Goal: Task Accomplishment & Management: Use online tool/utility

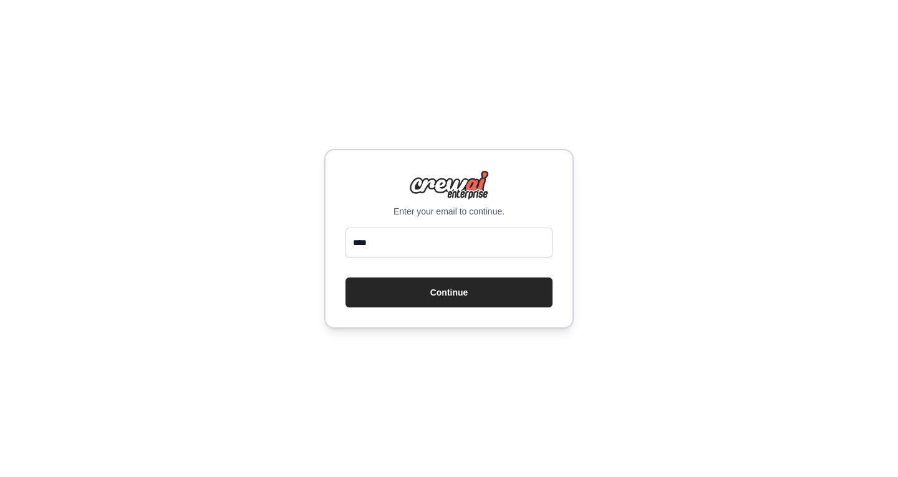
type input "**********"
click at [345, 277] on button "Continue" at bounding box center [448, 292] width 207 height 30
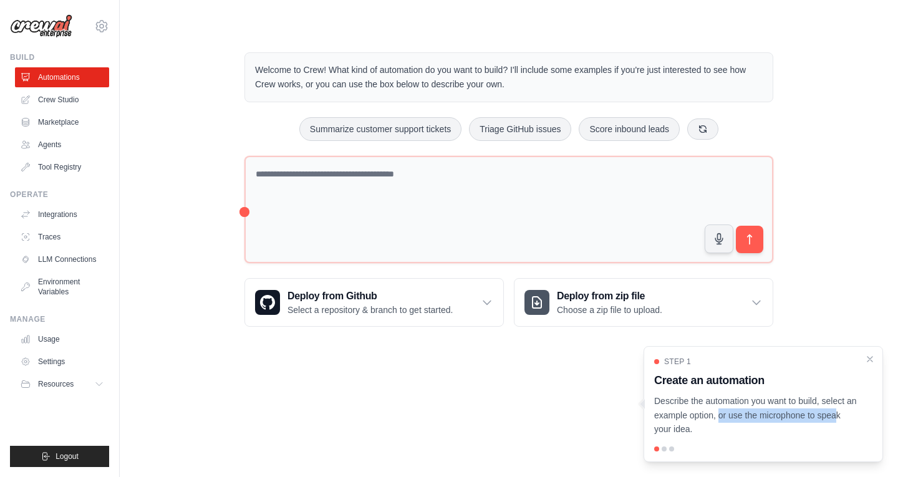
drag, startPoint x: 781, startPoint y: 421, endPoint x: 678, endPoint y: 421, distance: 102.8
click at [678, 421] on p "Describe the automation you want to build, select an example option, or use the…" at bounding box center [755, 415] width 203 height 42
click at [871, 357] on icon "Close walkthrough" at bounding box center [870, 358] width 6 height 6
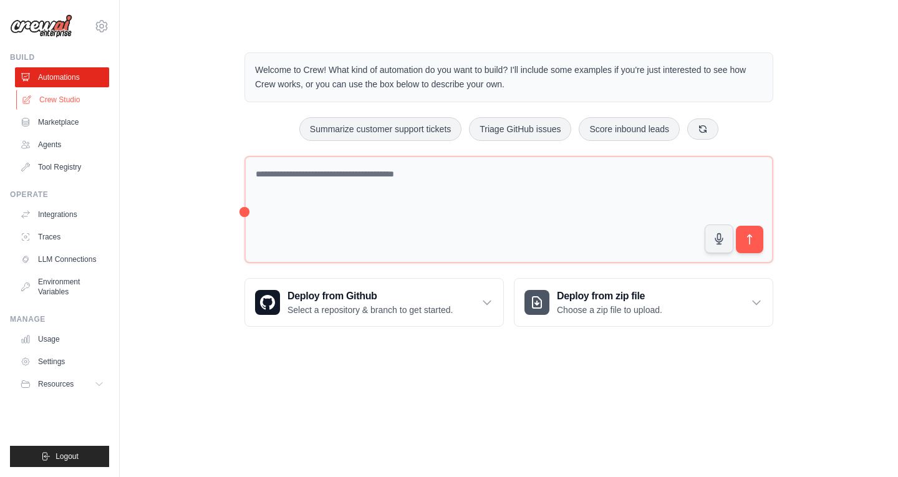
click at [71, 95] on link "Crew Studio" at bounding box center [63, 100] width 94 height 20
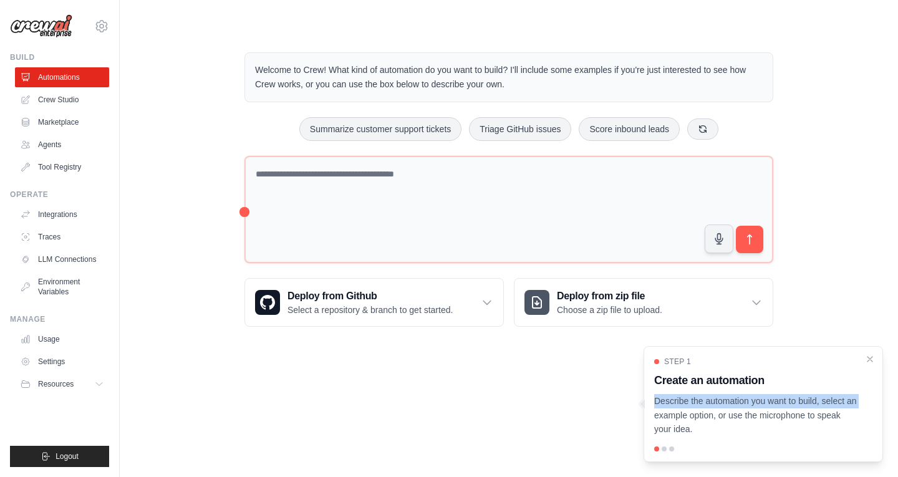
drag, startPoint x: 819, startPoint y: 403, endPoint x: 757, endPoint y: 361, distance: 74.2
click at [772, 369] on div "Step 1 Create an automation Describe the automation you want to build, select a…" at bounding box center [763, 397] width 218 height 80
drag, startPoint x: 744, startPoint y: 357, endPoint x: 682, endPoint y: 356, distance: 61.1
click at [682, 357] on div "Step 1" at bounding box center [755, 362] width 203 height 10
click at [869, 355] on icon "Close walkthrough" at bounding box center [869, 358] width 11 height 11
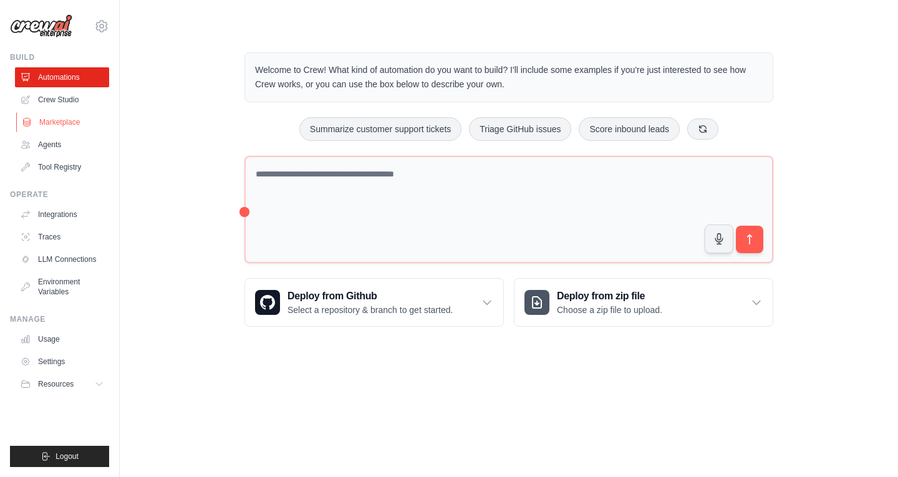
click at [54, 117] on link "Marketplace" at bounding box center [63, 122] width 94 height 20
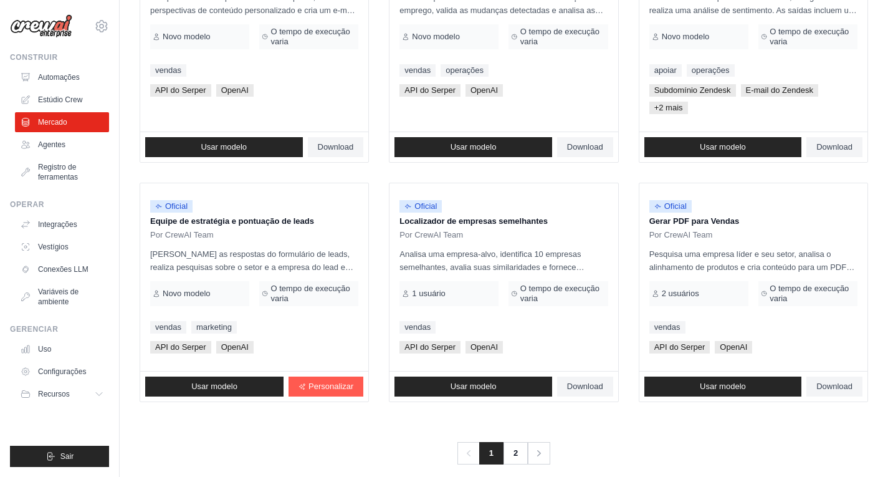
scroll to position [753, 0]
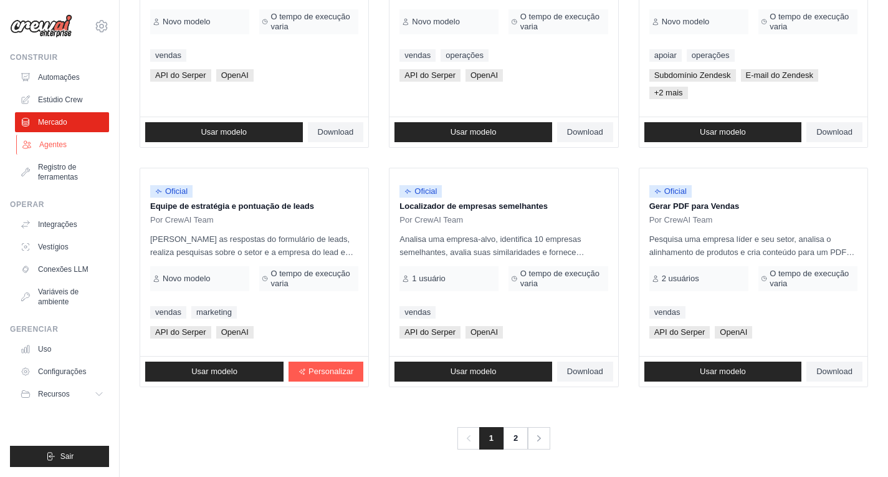
click at [59, 148] on font "Agentes" at bounding box center [52, 144] width 27 height 9
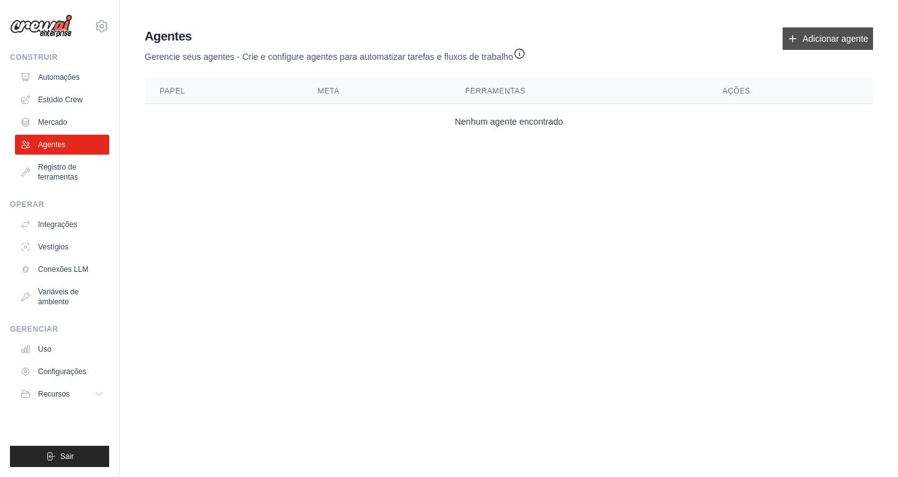
click at [824, 40] on font "Adicionar agente" at bounding box center [834, 39] width 65 height 10
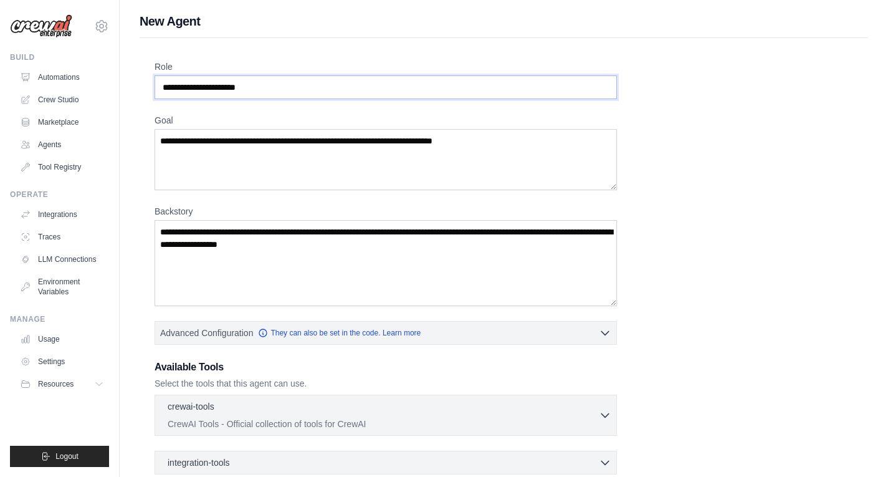
click at [309, 87] on input "Role" at bounding box center [386, 87] width 462 height 24
click at [296, 136] on textarea "Goal" at bounding box center [386, 159] width 462 height 61
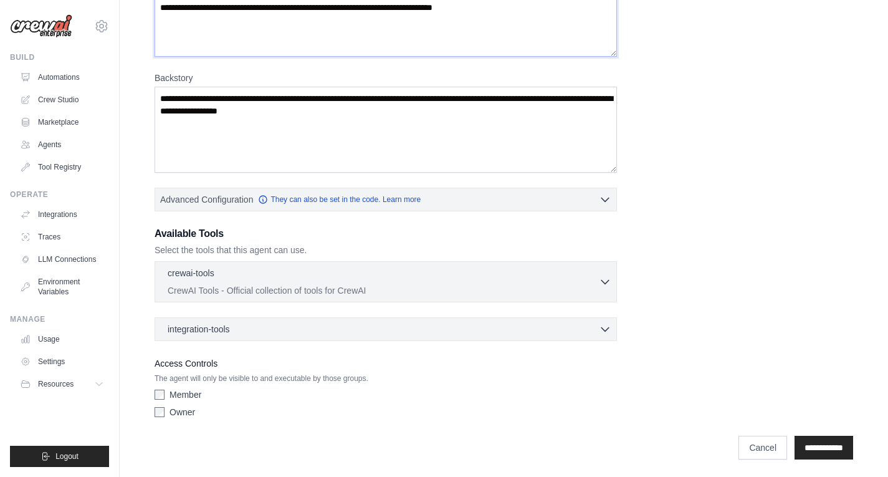
scroll to position [136, 0]
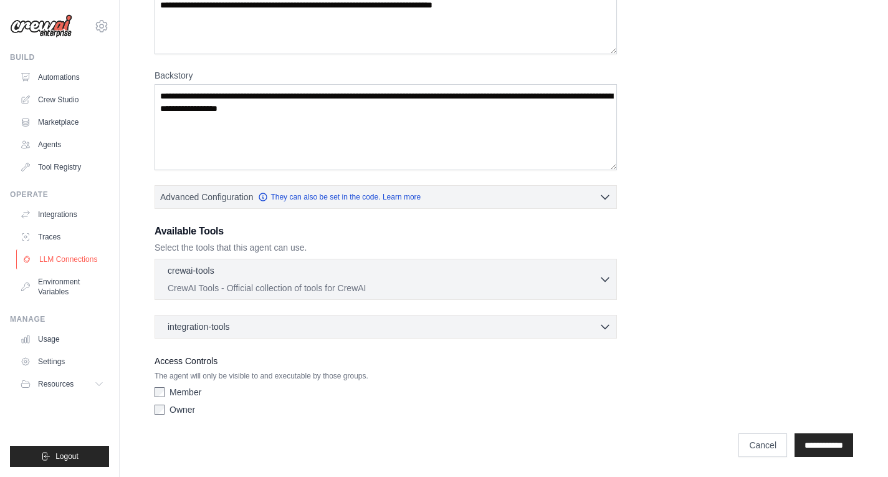
click at [67, 258] on link "LLM Connections" at bounding box center [63, 259] width 94 height 20
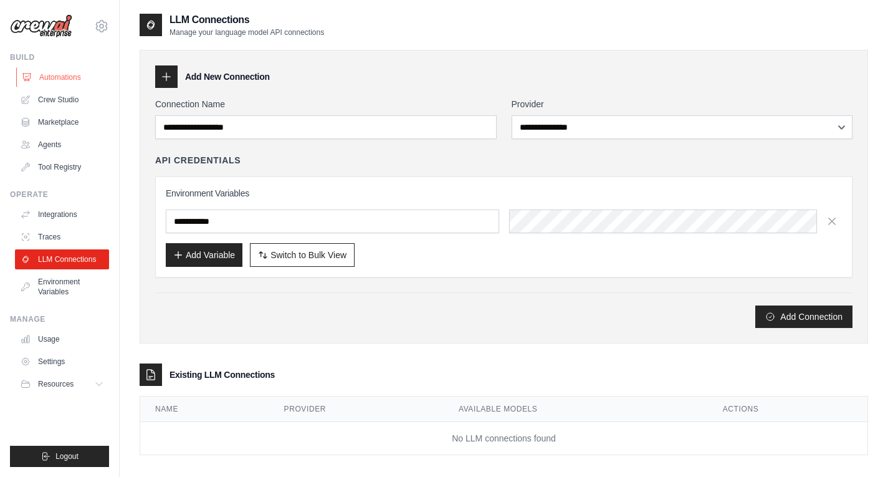
drag, startPoint x: 74, startPoint y: 101, endPoint x: 68, endPoint y: 83, distance: 18.9
click at [74, 100] on link "Crew Studio" at bounding box center [62, 100] width 94 height 20
click at [65, 75] on link "Automations" at bounding box center [63, 77] width 94 height 20
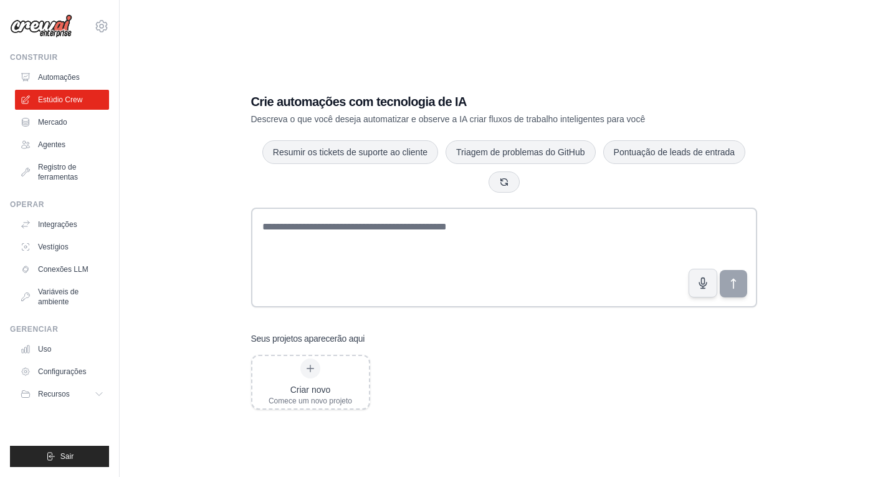
click at [65, 75] on font "Automações" at bounding box center [59, 77] width 42 height 9
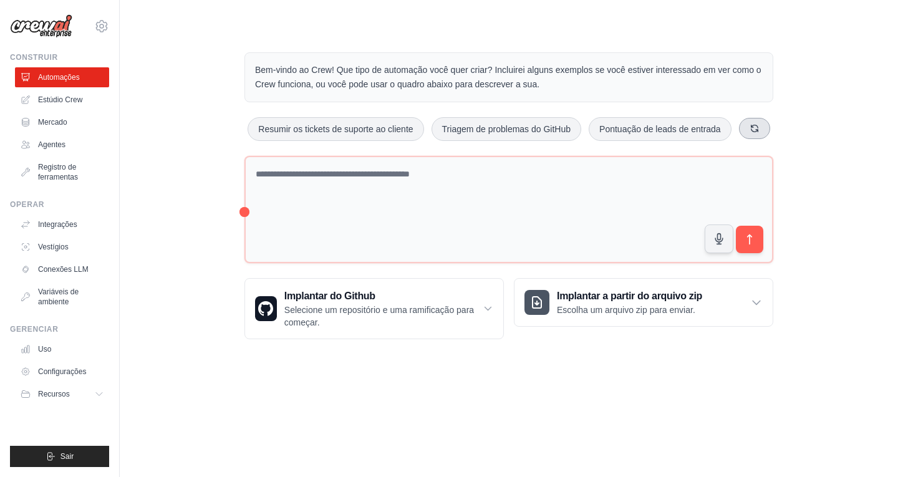
click at [742, 130] on button at bounding box center [754, 128] width 31 height 21
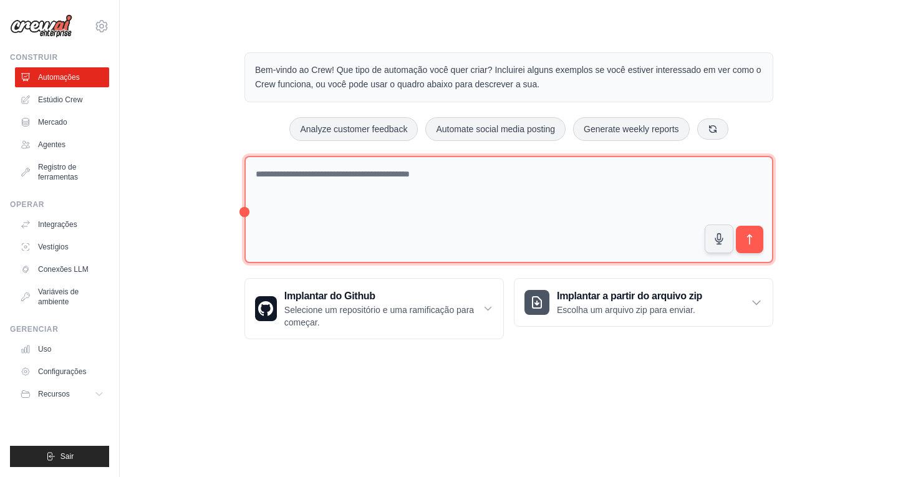
click at [502, 191] on textarea at bounding box center [508, 210] width 529 height 108
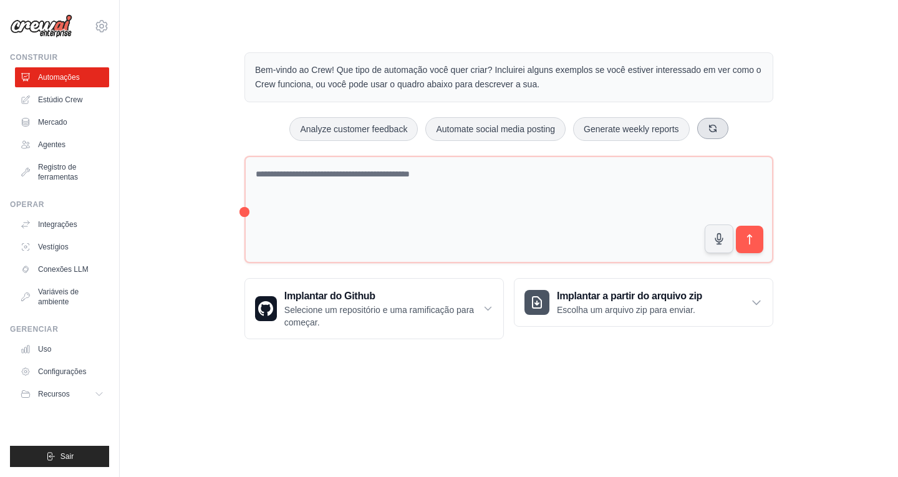
click at [712, 122] on button at bounding box center [712, 128] width 31 height 21
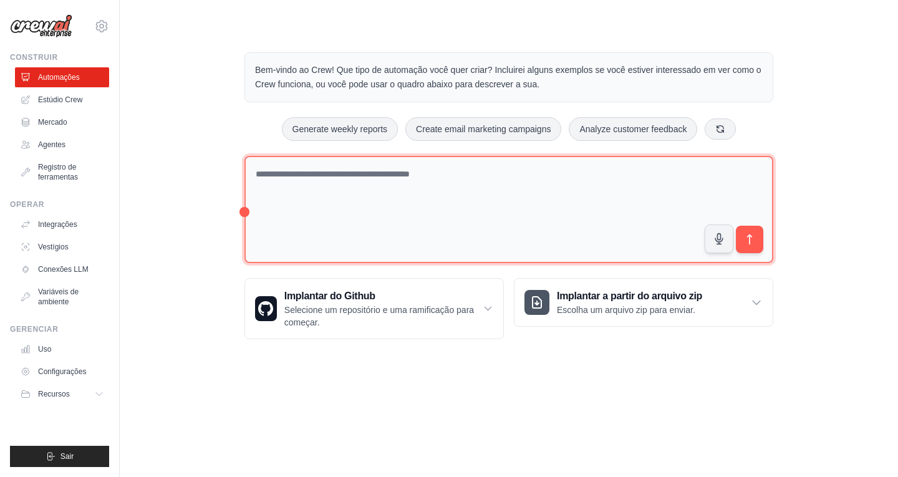
click at [349, 208] on textarea at bounding box center [508, 210] width 529 height 108
drag, startPoint x: 330, startPoint y: 173, endPoint x: 315, endPoint y: 181, distance: 17.6
click at [315, 181] on textarea "**********" at bounding box center [508, 210] width 529 height 108
drag, startPoint x: 344, startPoint y: 176, endPoint x: 289, endPoint y: 178, distance: 55.5
click at [289, 178] on textarea "**********" at bounding box center [508, 210] width 529 height 108
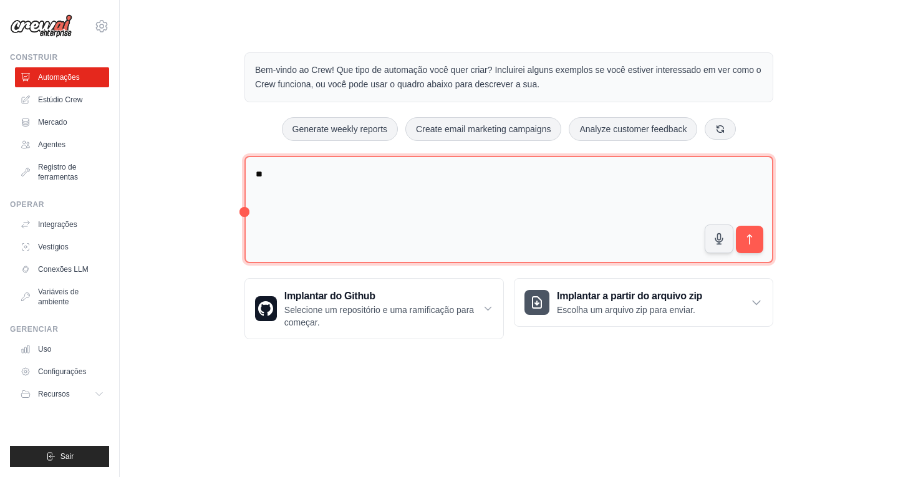
type textarea "*"
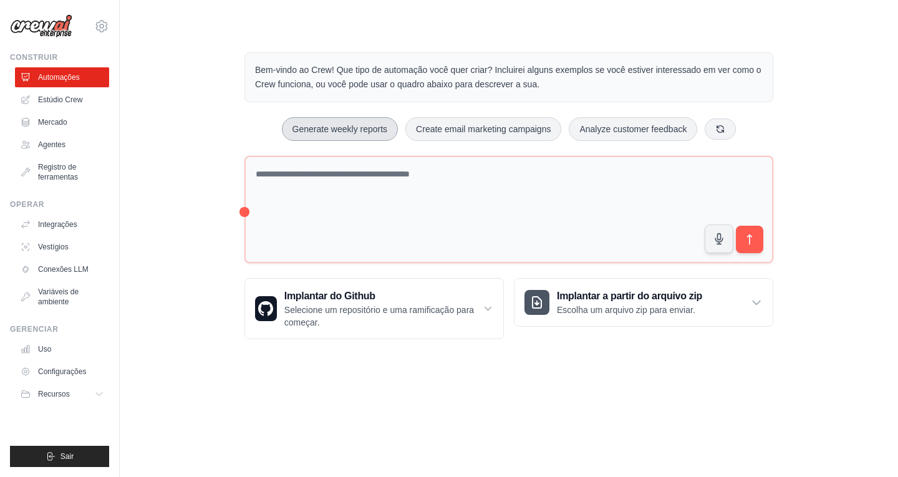
click at [305, 122] on button "Generate weekly reports" at bounding box center [340, 129] width 117 height 24
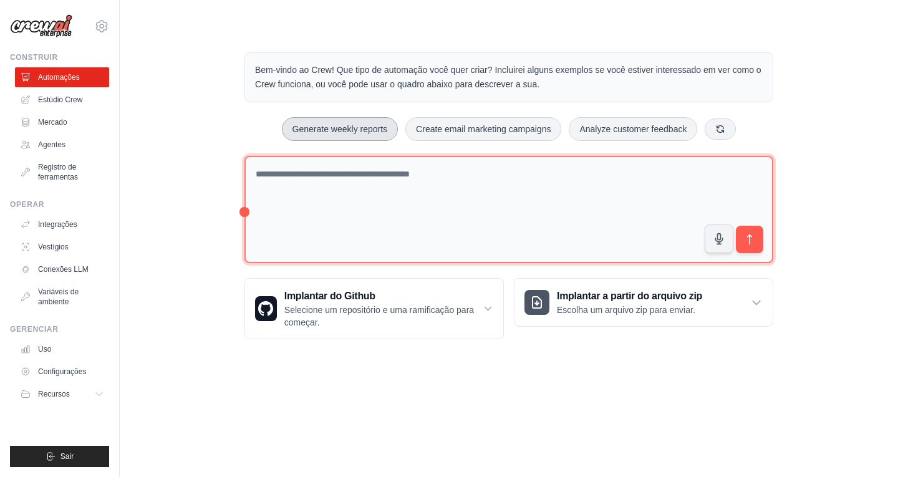
type textarea "**********"
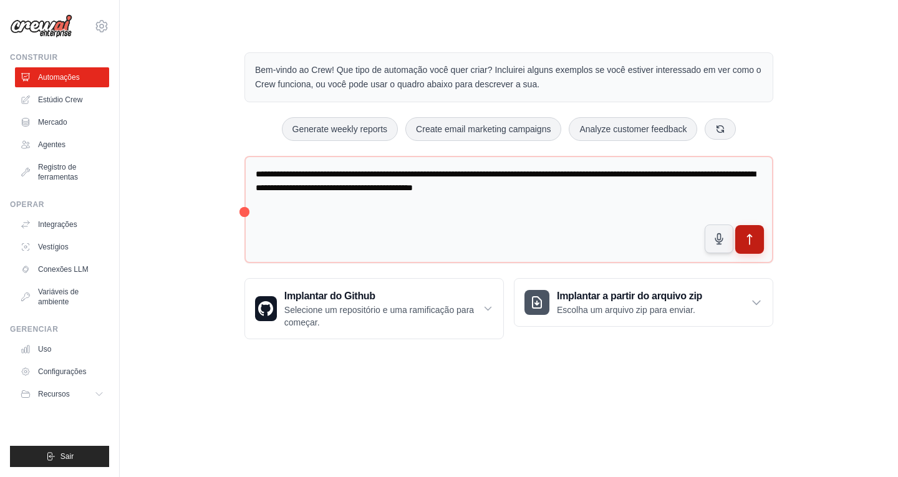
click at [743, 237] on icon "submit" at bounding box center [749, 239] width 13 height 13
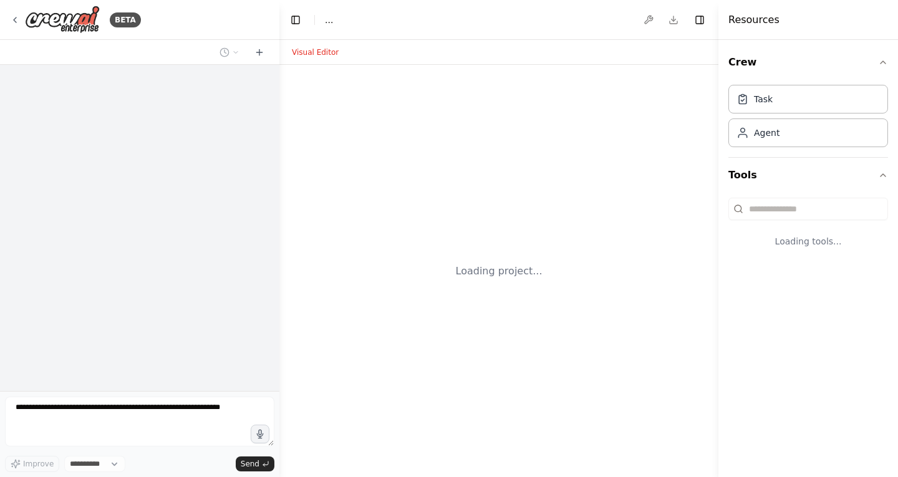
select select "****"
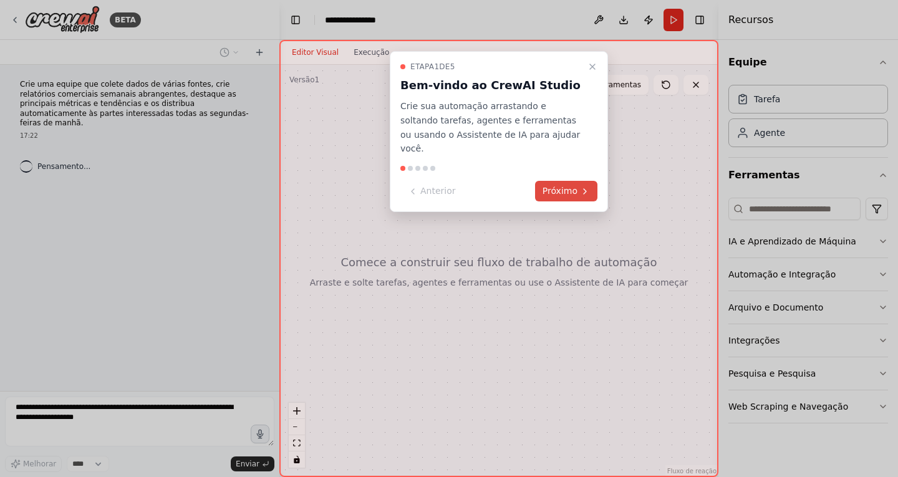
click at [565, 186] on font "Próximo" at bounding box center [559, 191] width 35 height 10
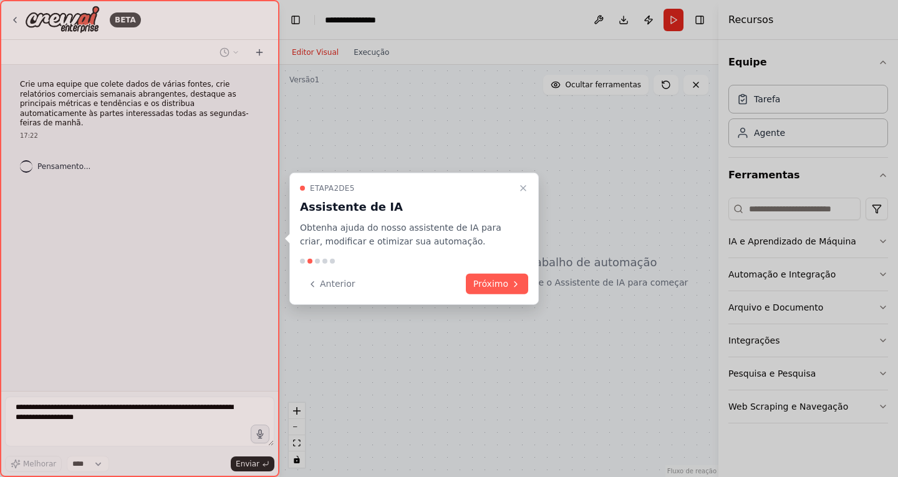
click at [330, 287] on font "Anterior" at bounding box center [338, 284] width 36 height 10
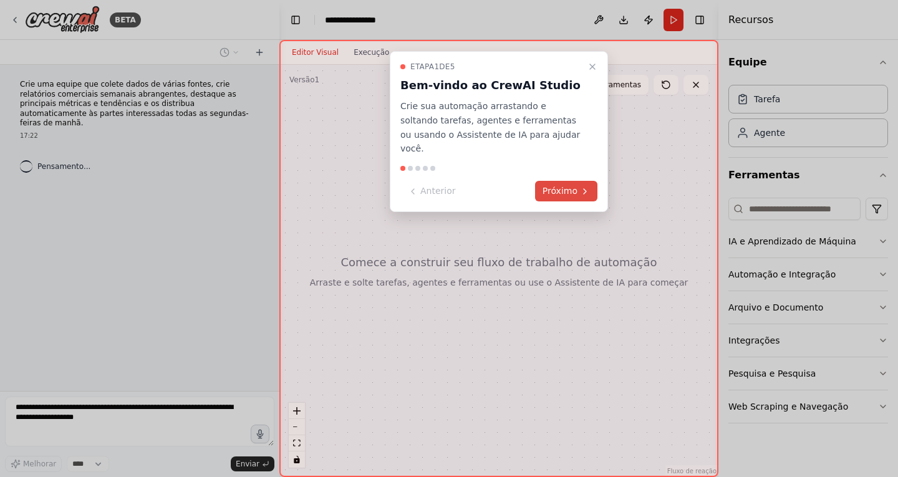
click at [564, 186] on font "Próximo" at bounding box center [559, 191] width 35 height 10
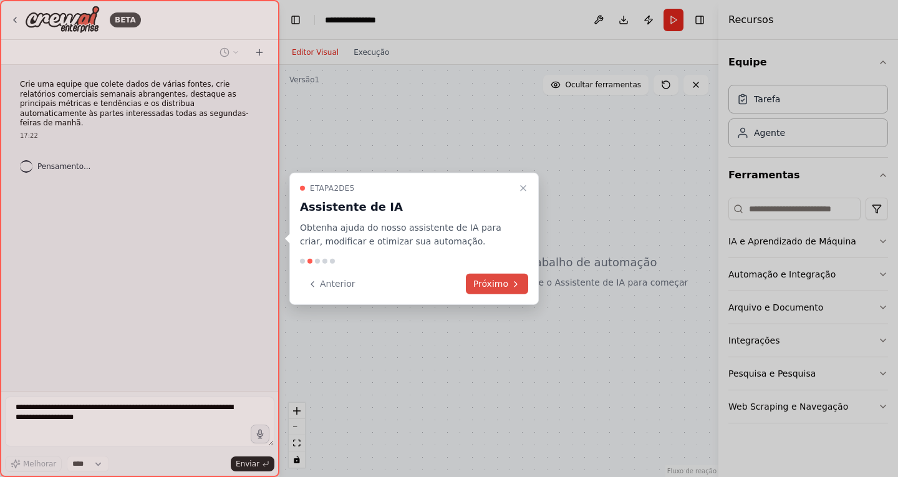
click at [507, 280] on font "Próximo" at bounding box center [490, 284] width 35 height 10
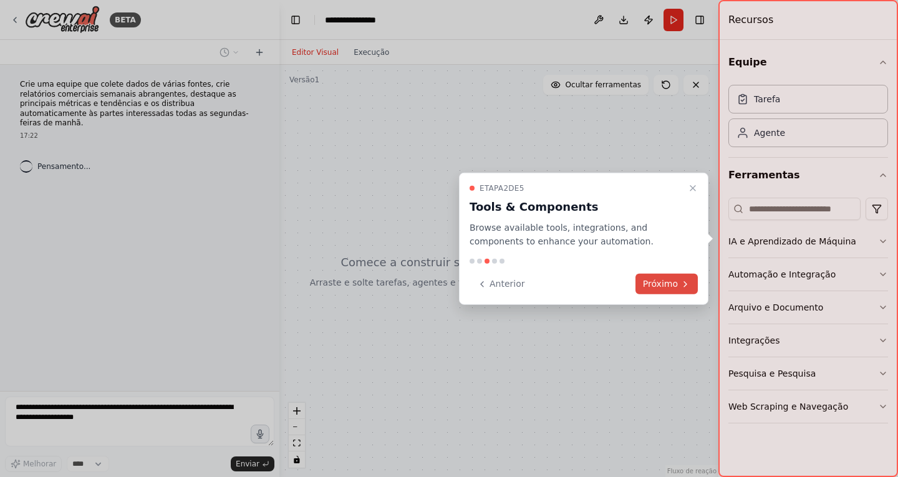
click at [652, 279] on font "Próximo" at bounding box center [660, 284] width 35 height 10
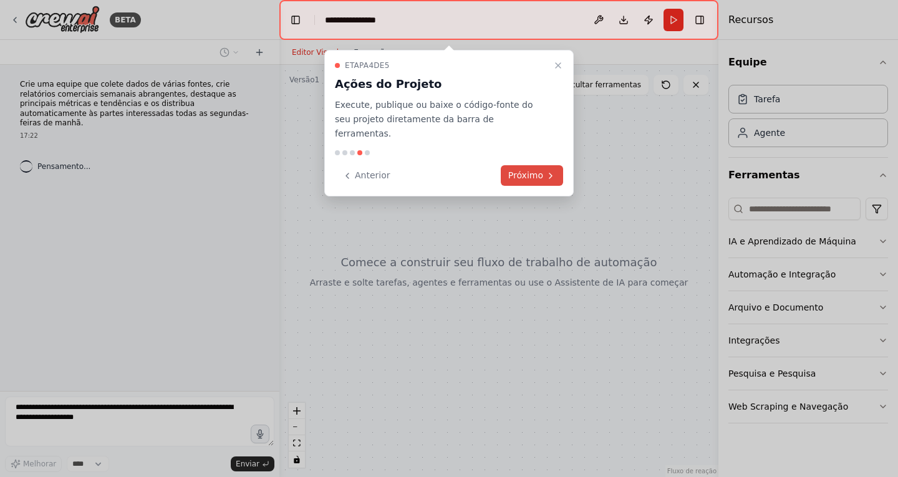
click at [533, 170] on font "Próximo" at bounding box center [525, 175] width 35 height 10
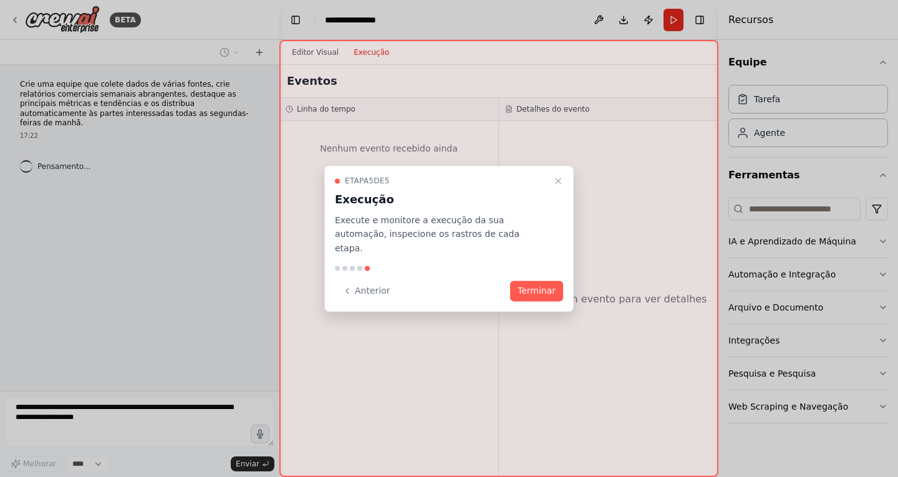
click at [524, 285] on font "Terminar" at bounding box center [536, 290] width 38 height 10
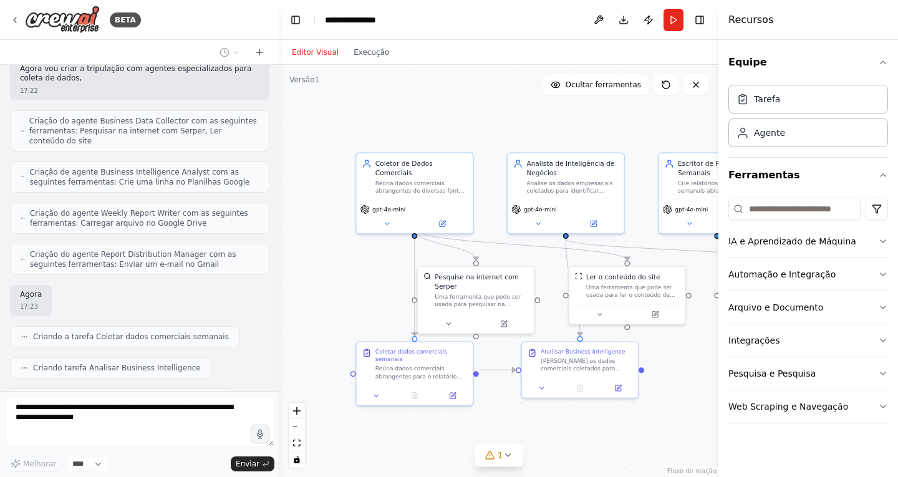
scroll to position [448, 0]
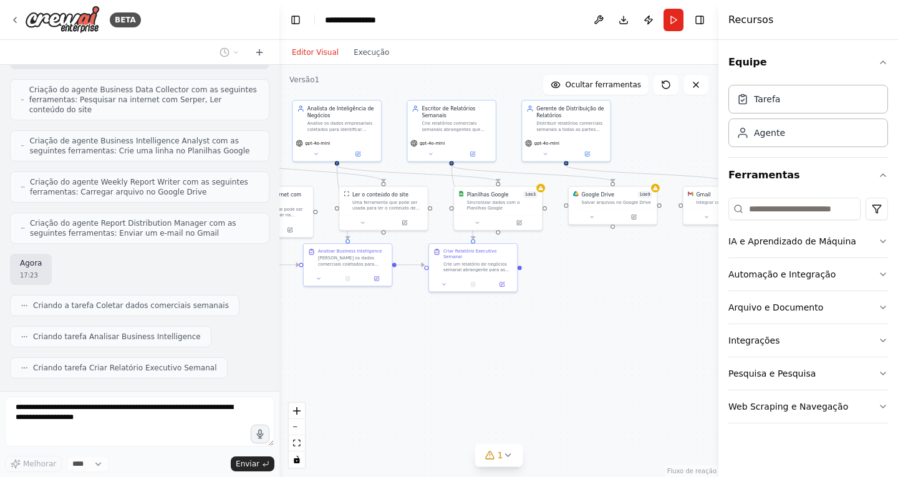
drag, startPoint x: 508, startPoint y: 156, endPoint x: 320, endPoint y: 85, distance: 201.2
click at [320, 85] on div ".deletable-edge-delete-btn { width: 20px; height: 20px; border: 0px solid #ffff…" at bounding box center [498, 271] width 439 height 412
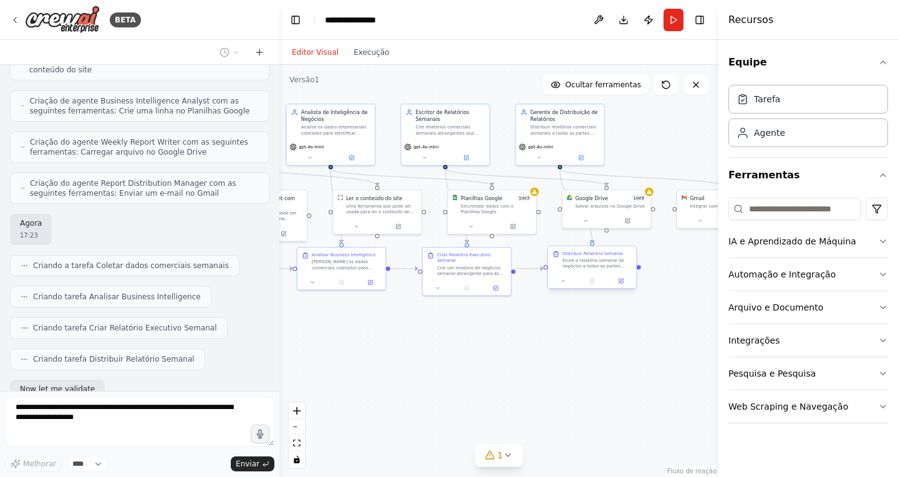
scroll to position [551, 0]
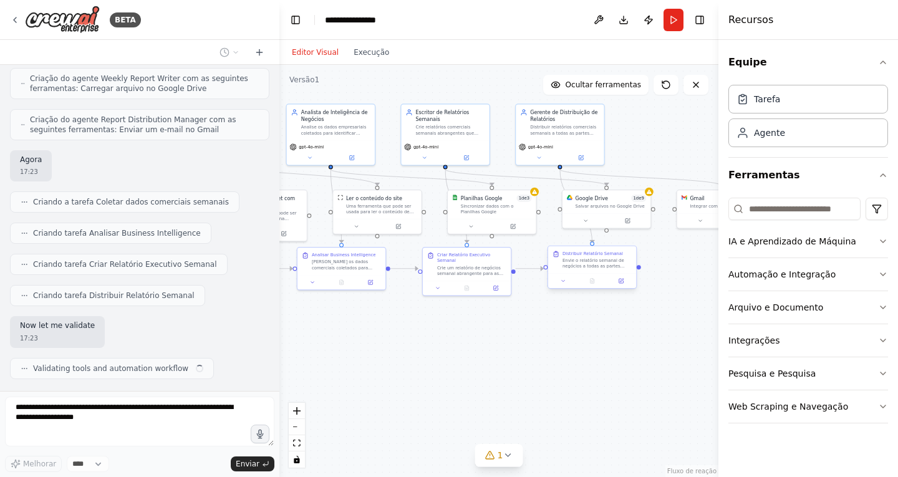
drag, startPoint x: 608, startPoint y: 251, endPoint x: 602, endPoint y: 255, distance: 7.3
click at [602, 255] on div ".deletable-edge-delete-btn { width: 20px; height: 20px; border: 0px solid #ffff…" at bounding box center [498, 271] width 439 height 412
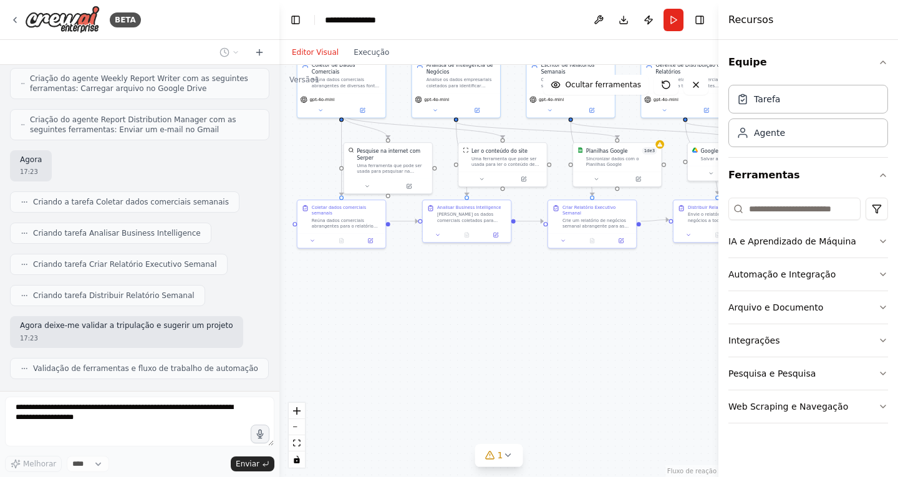
drag, startPoint x: 385, startPoint y: 319, endPoint x: 532, endPoint y: 264, distance: 157.6
click at [530, 266] on div ".deletable-edge-delete-btn { width: 20px; height: 20px; border: 0px solid #ffff…" at bounding box center [498, 271] width 439 height 412
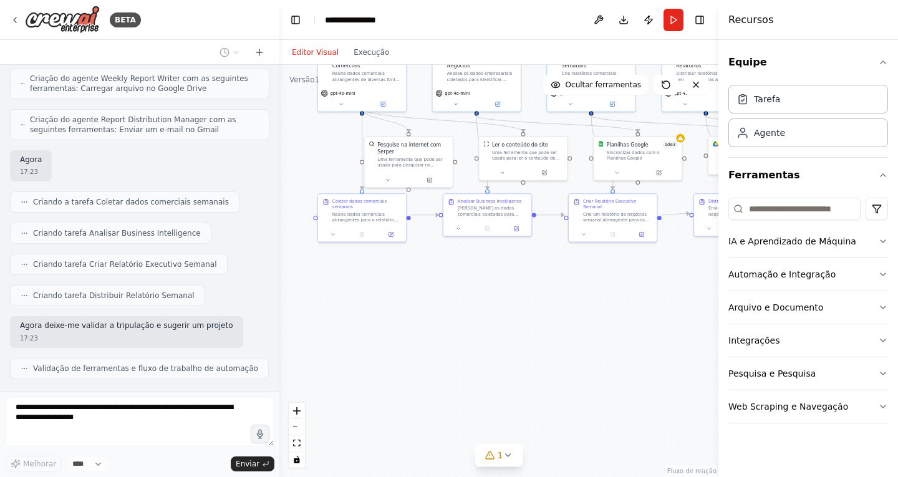
scroll to position [592, 0]
